Goal: Task Accomplishment & Management: Manage account settings

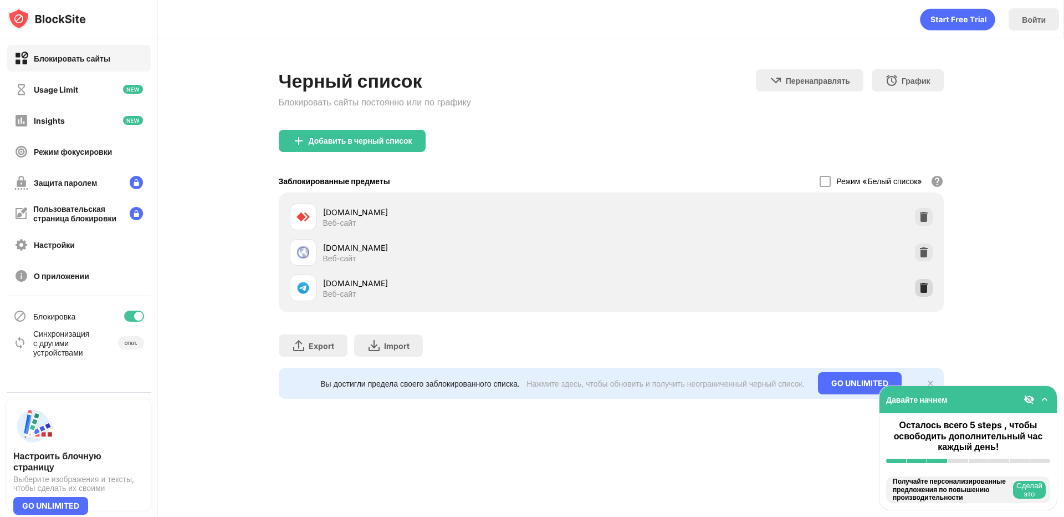
click at [928, 282] on img at bounding box center [923, 287] width 11 height 11
